Goal: Transaction & Acquisition: Subscribe to service/newsletter

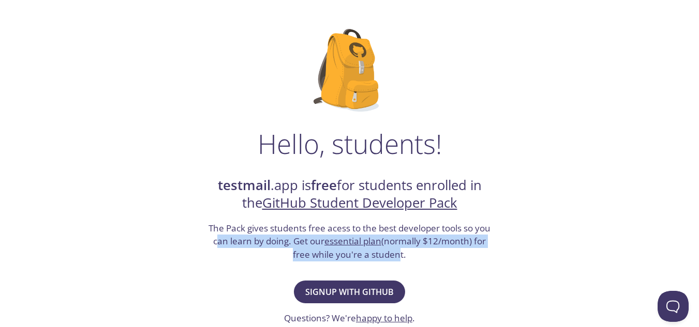
drag, startPoint x: 215, startPoint y: 243, endPoint x: 396, endPoint y: 264, distance: 182.7
click at [396, 264] on div "Hello, students! testmail .app is free for students enrolled in the GitHub Stud…" at bounding box center [349, 328] width 505 height 632
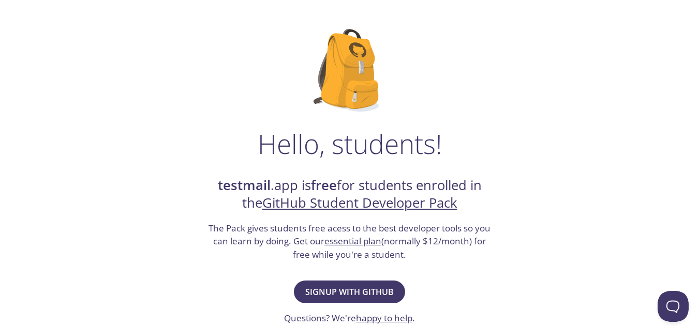
scroll to position [189, 0]
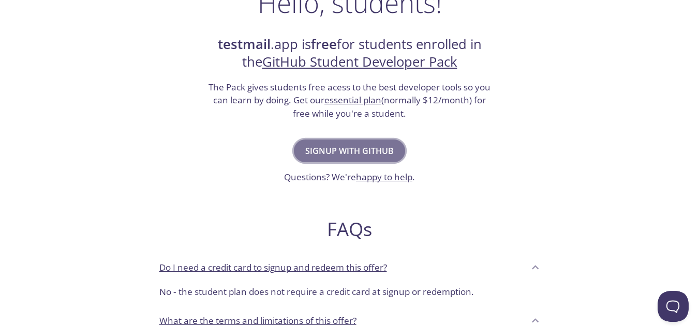
click at [361, 146] on span "Signup with GitHub" at bounding box center [349, 151] width 88 height 14
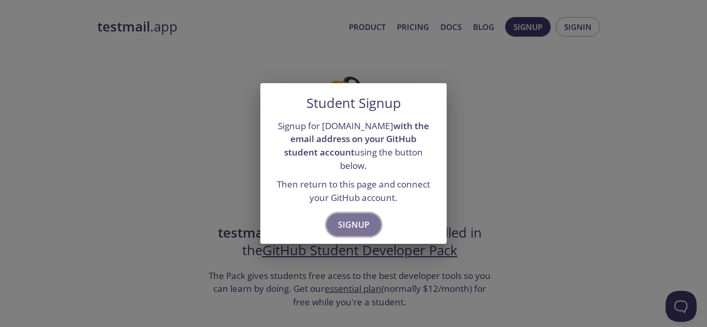
click at [349, 218] on span "Signup" at bounding box center [354, 225] width 32 height 14
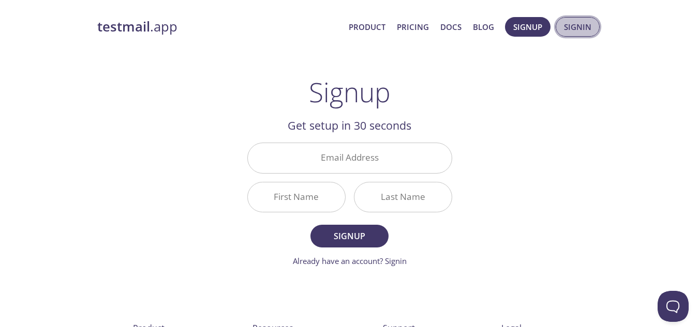
click at [579, 31] on span "Signin" at bounding box center [577, 26] width 27 height 13
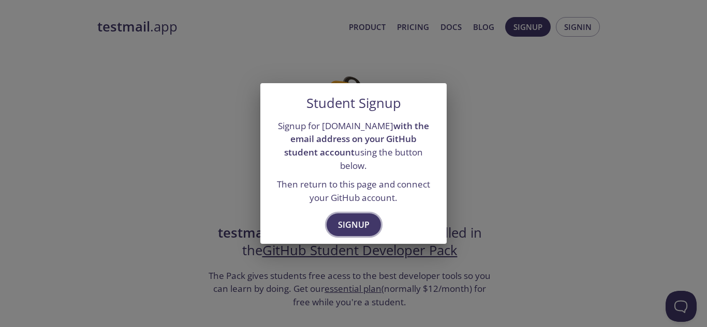
click at [335, 222] on button "Signup" at bounding box center [353, 225] width 54 height 23
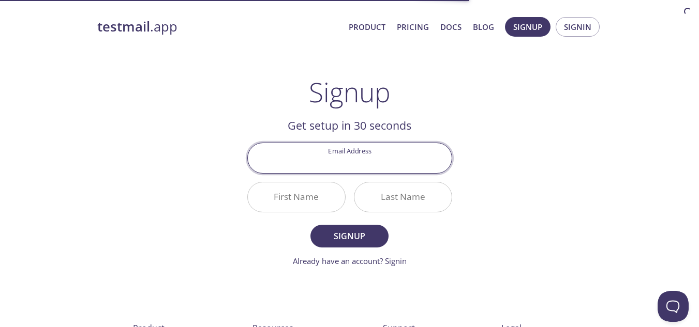
click at [332, 160] on input "Email Address" at bounding box center [350, 157] width 204 height 29
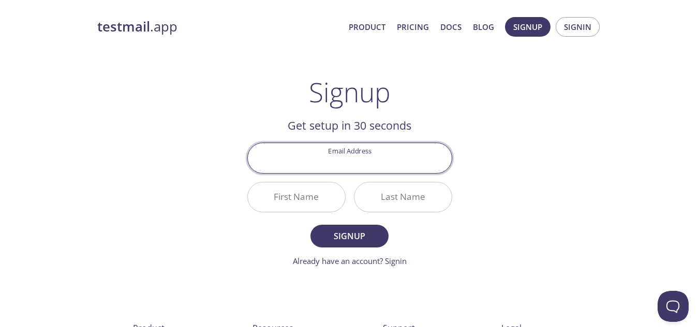
type input "[EMAIL_ADDRESS][DOMAIN_NAME]"
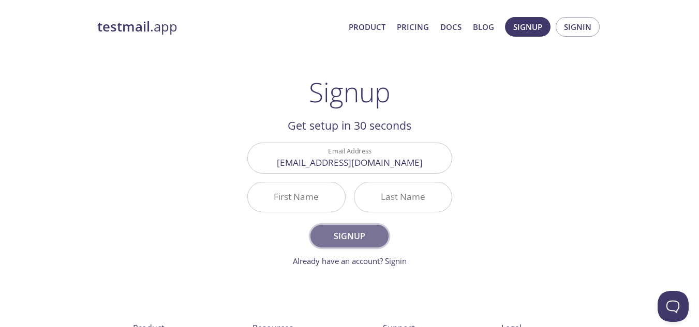
click at [338, 236] on span "Signup" at bounding box center [349, 236] width 55 height 14
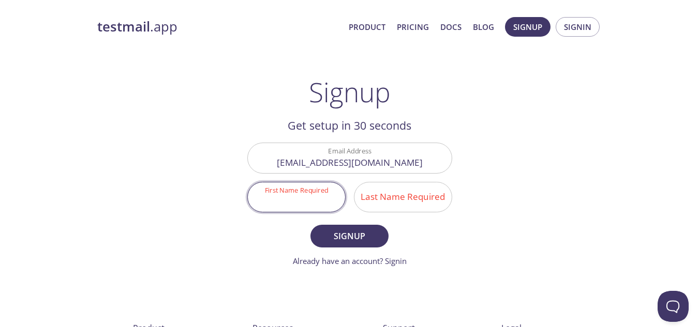
click at [301, 200] on input "First Name Required" at bounding box center [296, 197] width 97 height 29
type input "[PERSON_NAME]"
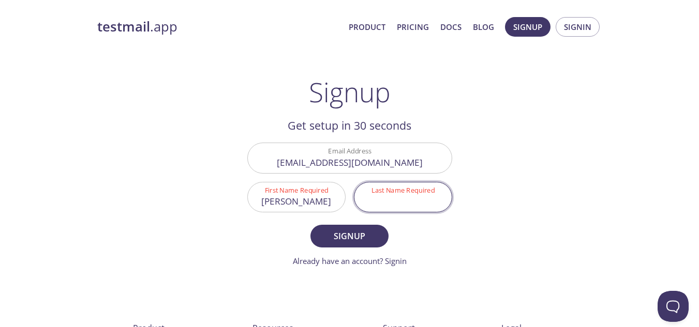
click at [375, 199] on input "Last Name Required" at bounding box center [402, 197] width 97 height 29
type input "sarkar"
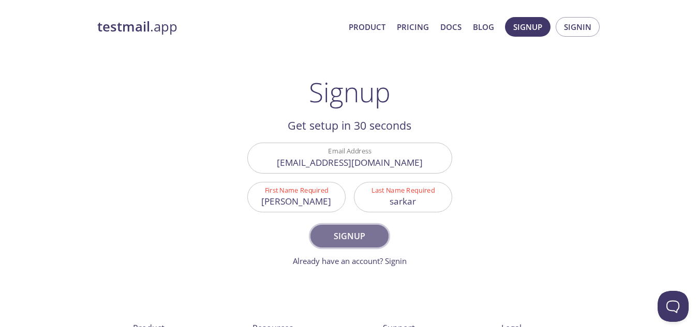
click at [371, 229] on span "Signup" at bounding box center [349, 236] width 55 height 14
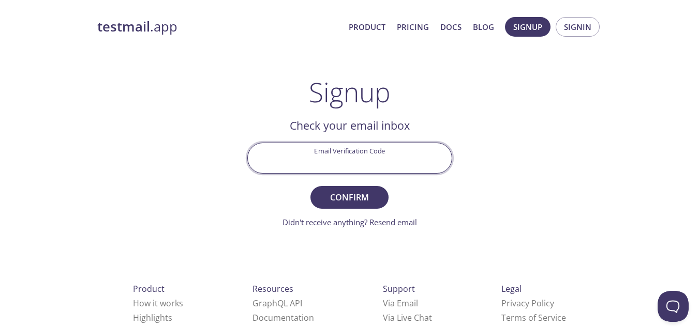
click at [352, 162] on input "Email Verification Code" at bounding box center [350, 157] width 204 height 29
type input "2ZAVYPC"
click at [357, 196] on span "Confirm" at bounding box center [349, 197] width 55 height 14
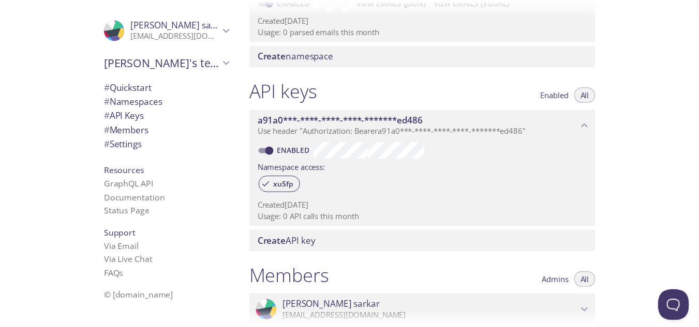
scroll to position [408, 0]
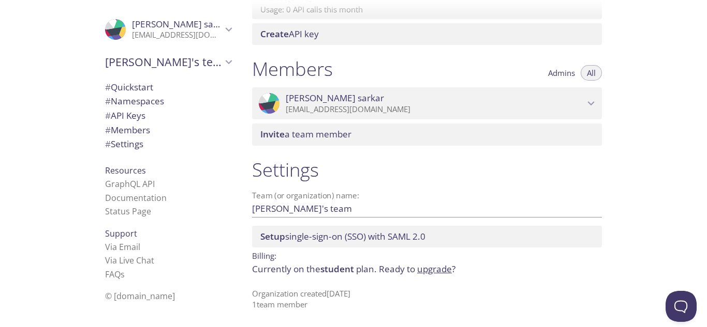
click at [436, 271] on link "upgrade" at bounding box center [434, 269] width 35 height 12
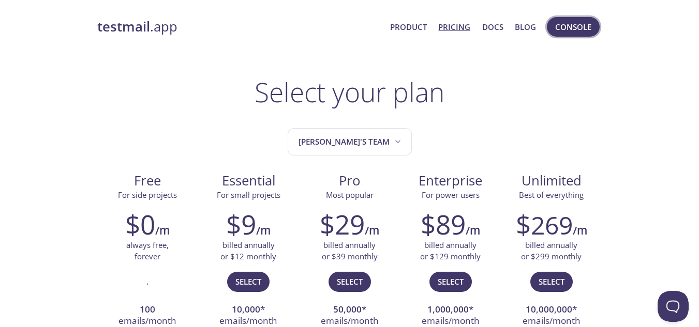
click at [559, 32] on span "Console" at bounding box center [573, 26] width 36 height 13
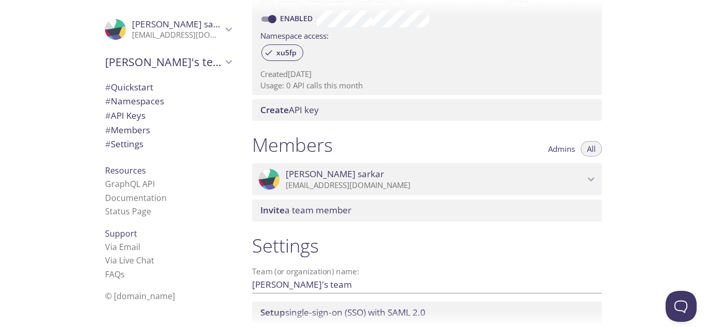
scroll to position [408, 0]
